Goal: Transaction & Acquisition: Register for event/course

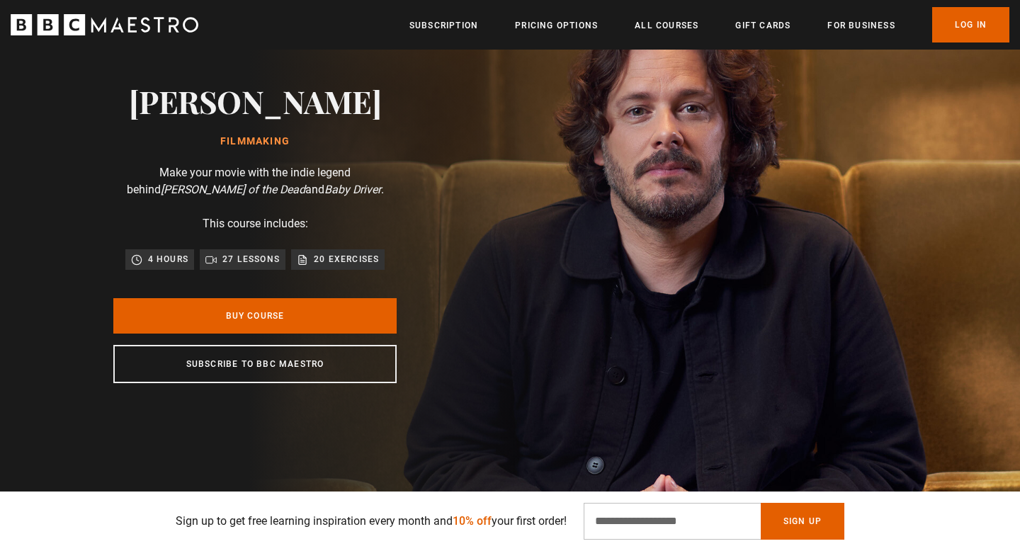
scroll to position [0, 186]
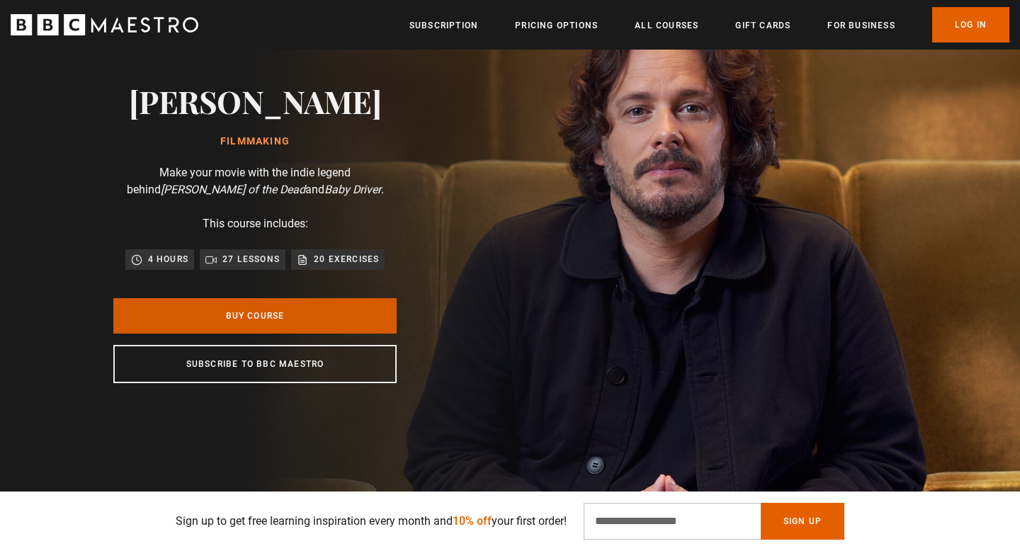
click at [262, 310] on link "Buy Course" at bounding box center [254, 315] width 283 height 35
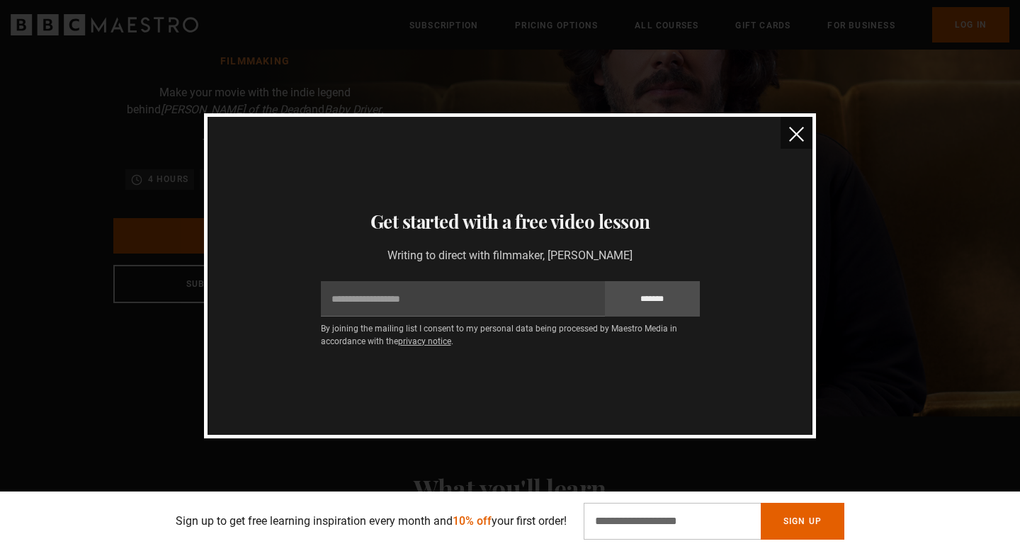
scroll to position [62, 0]
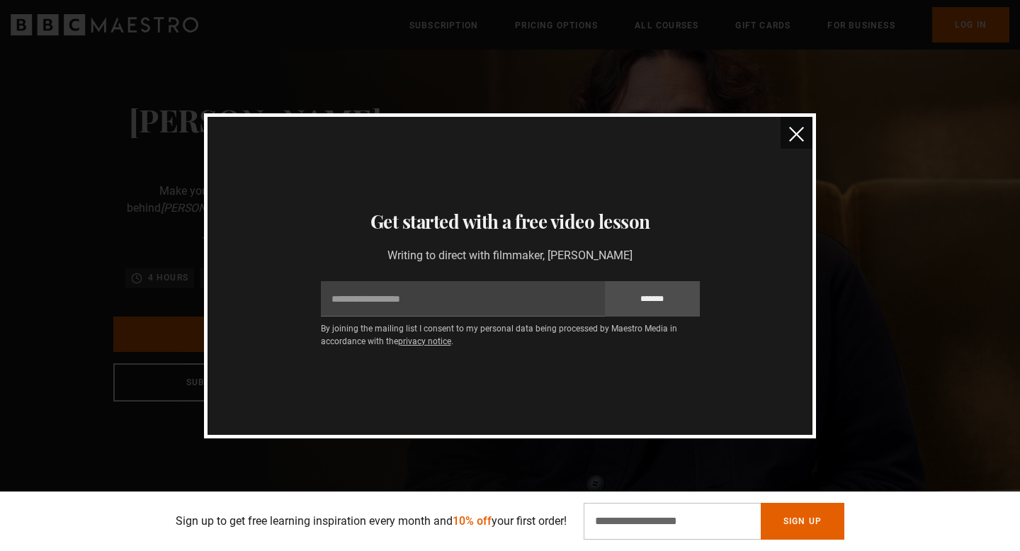
click at [787, 137] on button "close" at bounding box center [797, 133] width 32 height 32
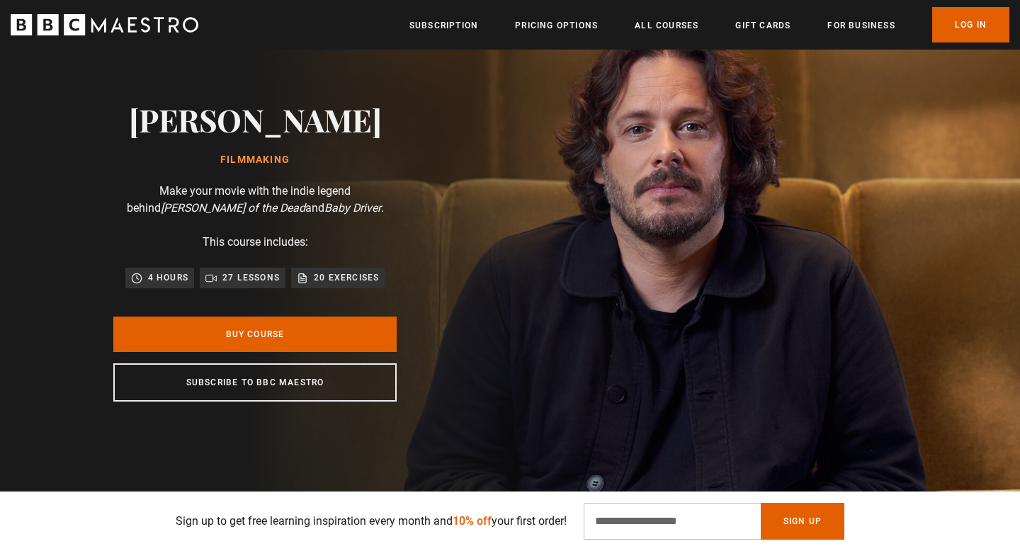
scroll to position [0, 1485]
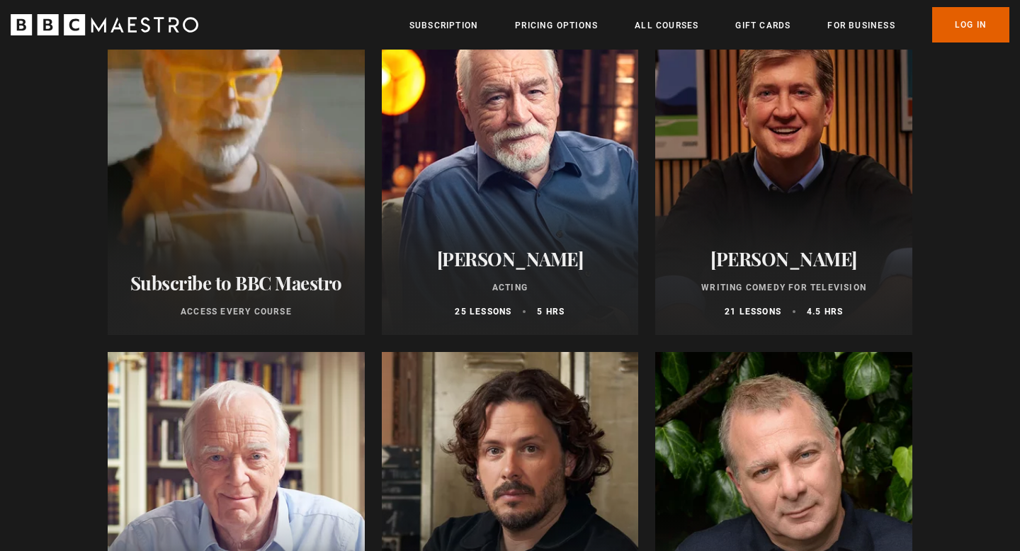
scroll to position [227, 0]
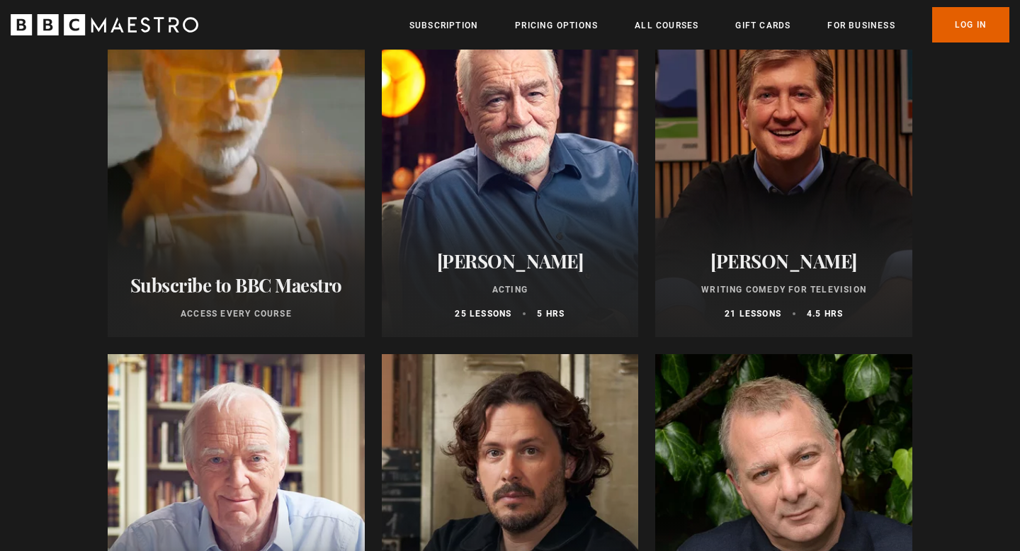
click at [525, 203] on div at bounding box center [510, 167] width 257 height 340
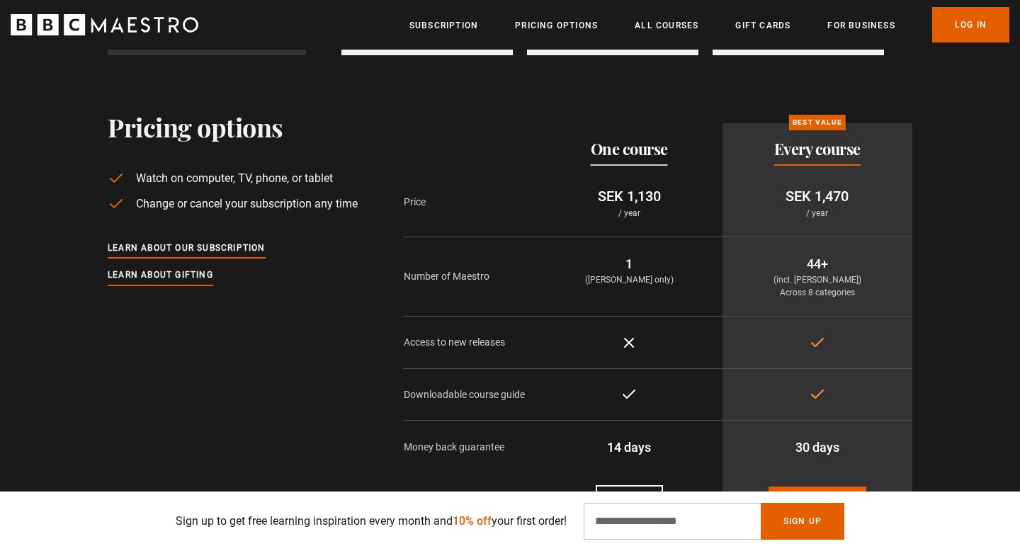
scroll to position [2992, 0]
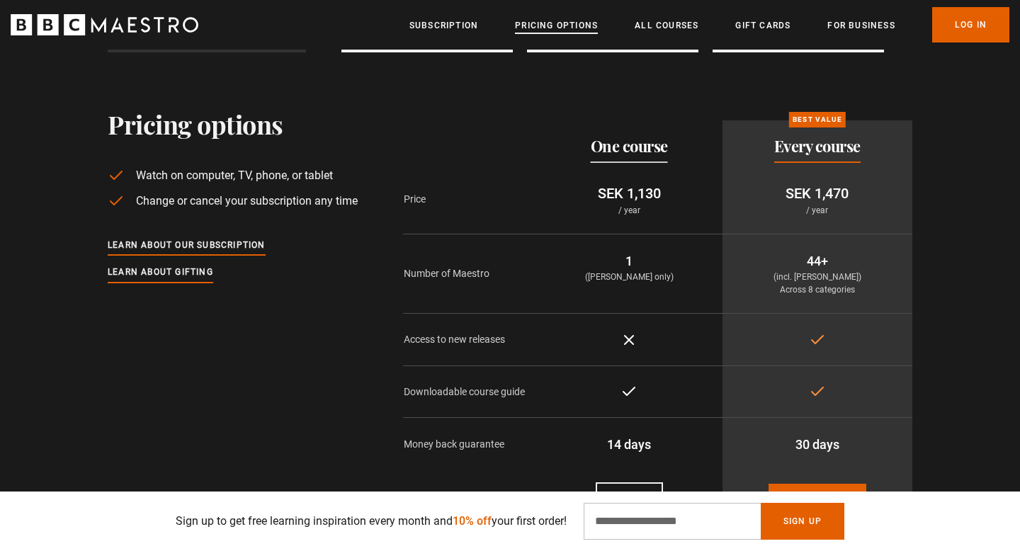
click at [549, 21] on link "Pricing Options" at bounding box center [556, 25] width 83 height 14
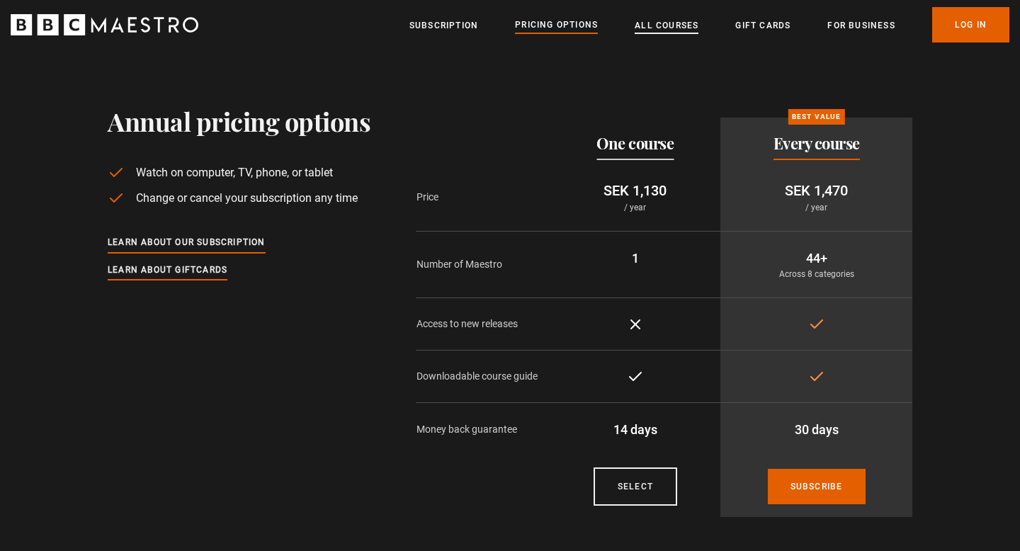
click at [692, 30] on link "All Courses" at bounding box center [667, 25] width 64 height 14
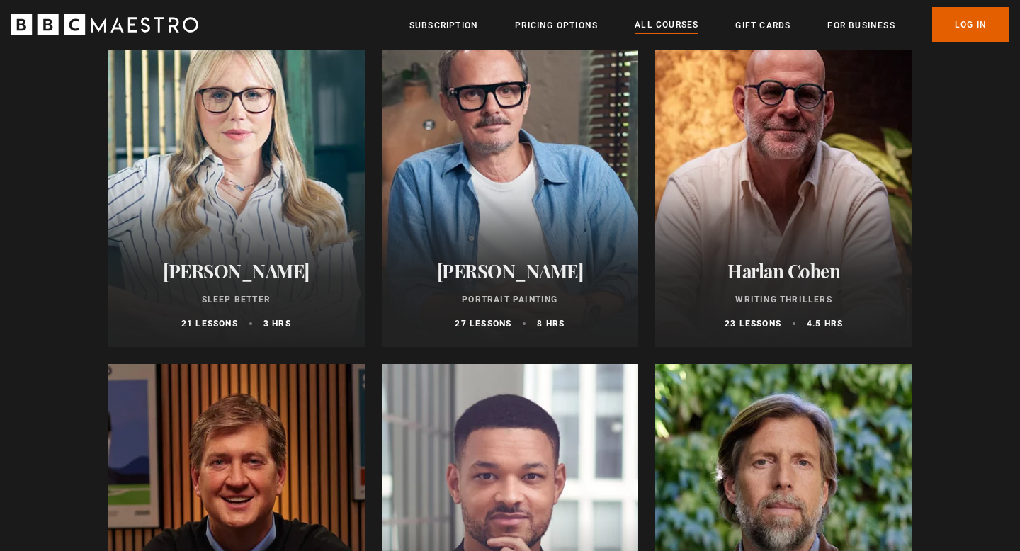
scroll to position [1290, 0]
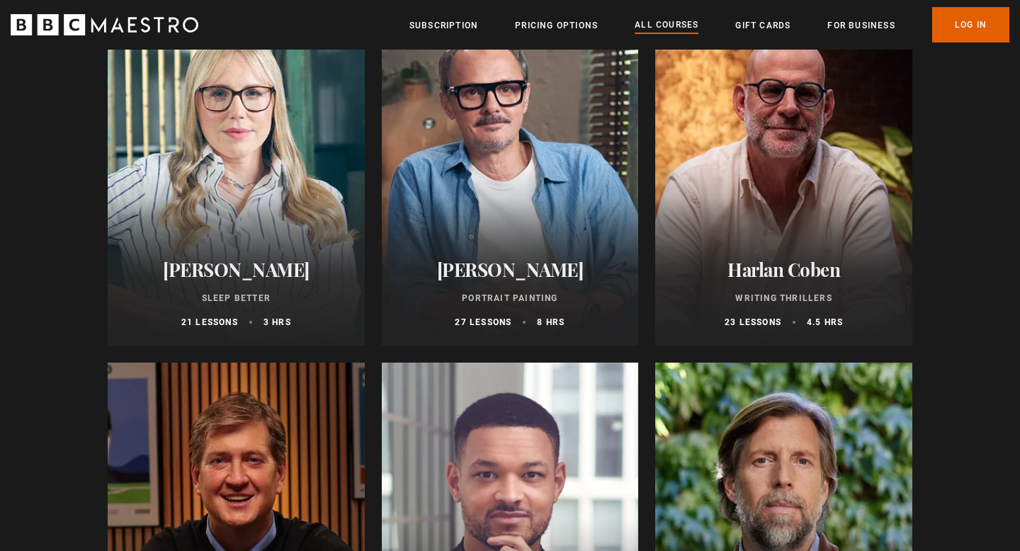
click at [767, 271] on h2 "Harlan Coben" at bounding box center [783, 270] width 223 height 22
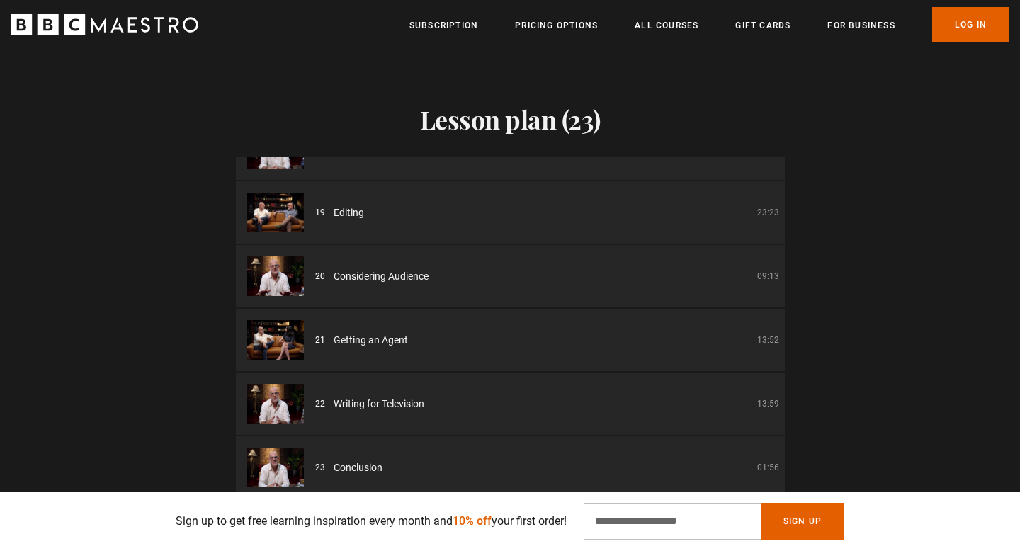
scroll to position [1125, 0]
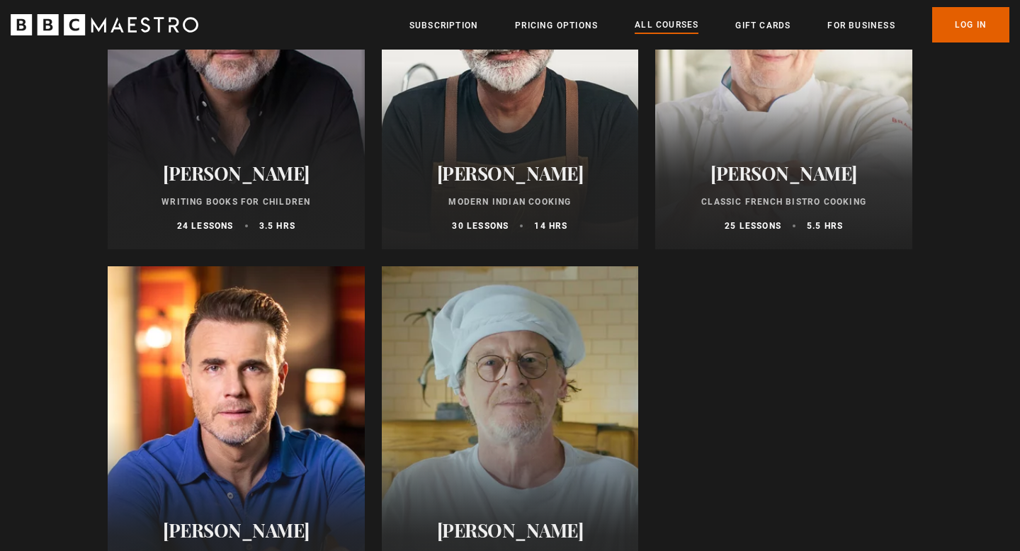
scroll to position [5318, 0]
